Goal: Find specific page/section: Find specific page/section

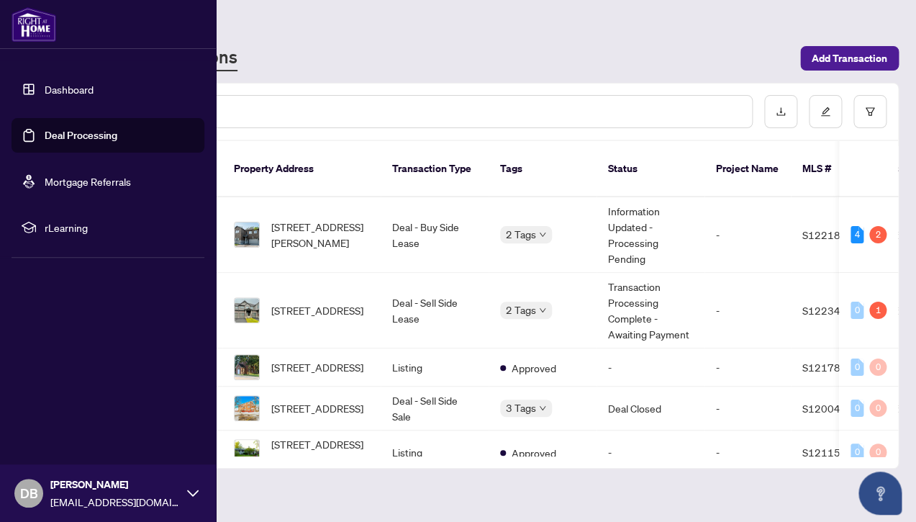
click at [75, 85] on link "Dashboard" at bounding box center [69, 89] width 49 height 13
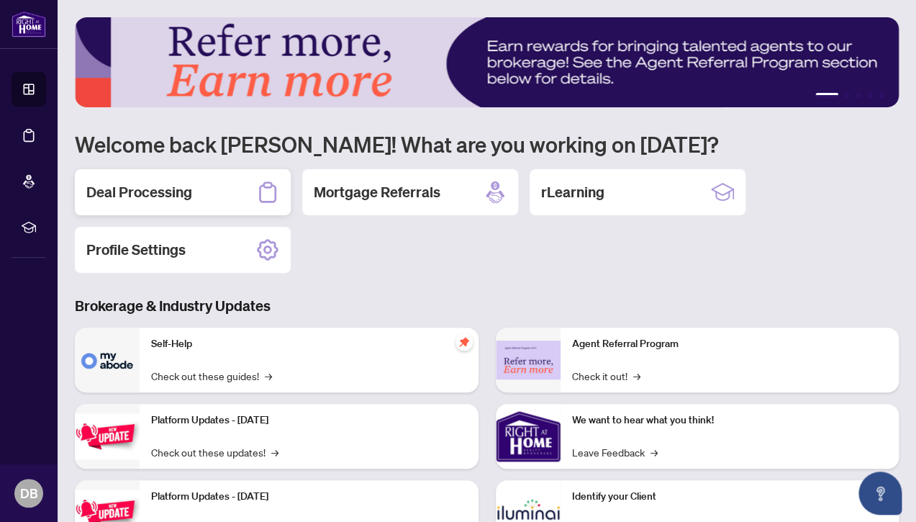
click at [182, 194] on h2 "Deal Processing" at bounding box center [139, 192] width 106 height 20
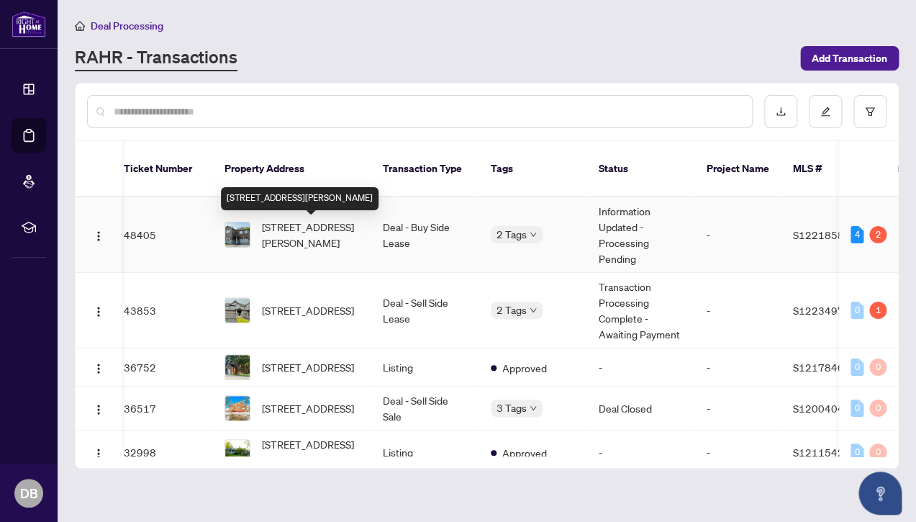
click at [293, 231] on span "[STREET_ADDRESS][PERSON_NAME]" at bounding box center [311, 235] width 98 height 32
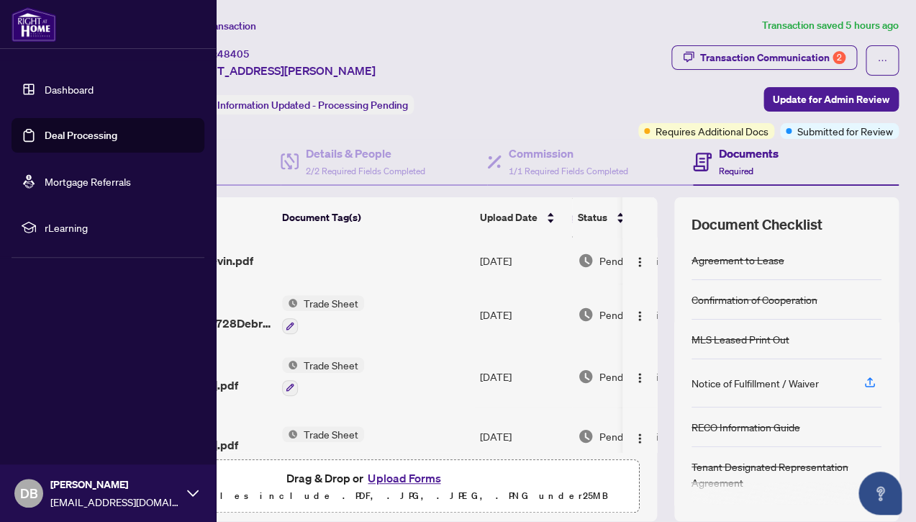
click at [60, 87] on link "Dashboard" at bounding box center [69, 89] width 49 height 13
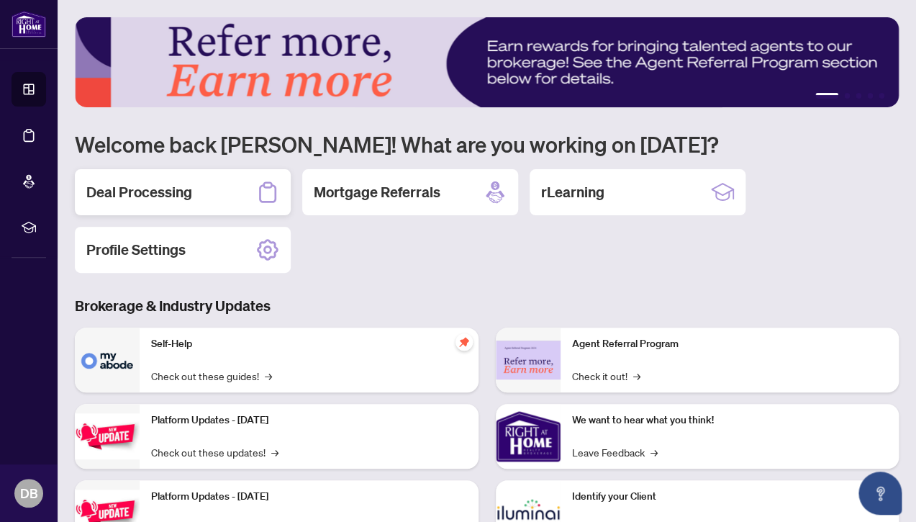
click at [120, 193] on h2 "Deal Processing" at bounding box center [139, 192] width 106 height 20
